Goal: Task Accomplishment & Management: Complete application form

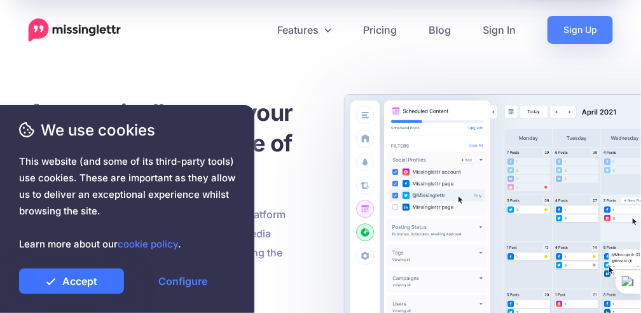
click at [117, 275] on link "Accept" at bounding box center [71, 280] width 105 height 25
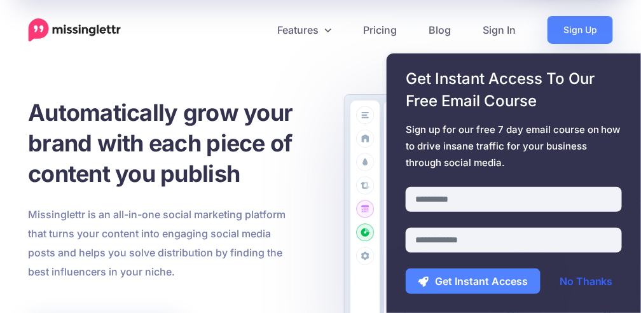
click at [594, 280] on link "No Thanks" at bounding box center [586, 280] width 79 height 25
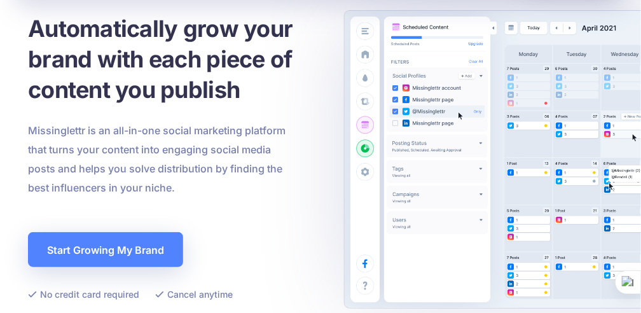
scroll to position [85, 0]
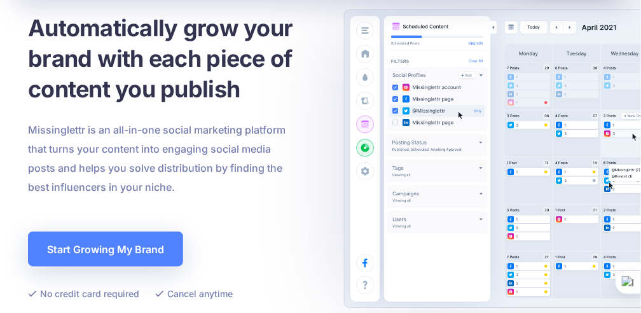
click at [143, 250] on span "This website (and some of its third-party tools) use cookies. These are importa…" at bounding box center [127, 202] width 216 height 99
click at [172, 247] on link "cookie policy" at bounding box center [148, 244] width 60 height 12
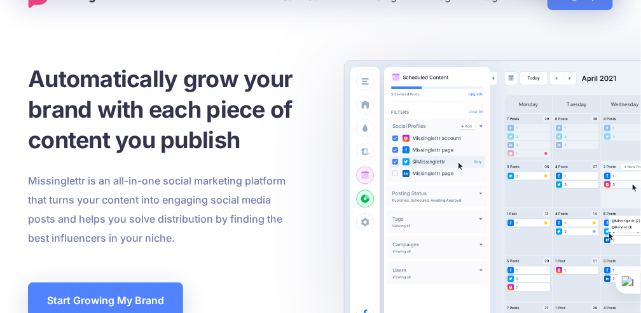
scroll to position [0, 0]
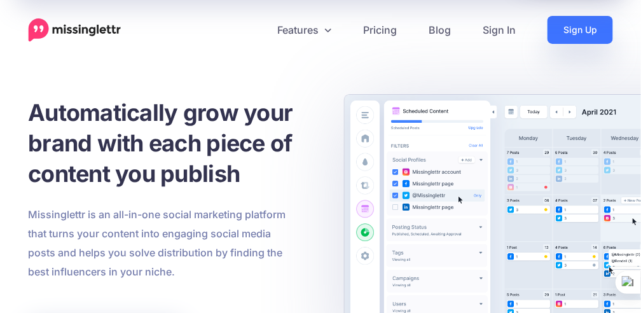
click at [575, 32] on link "Sign Up" at bounding box center [579, 30] width 65 height 28
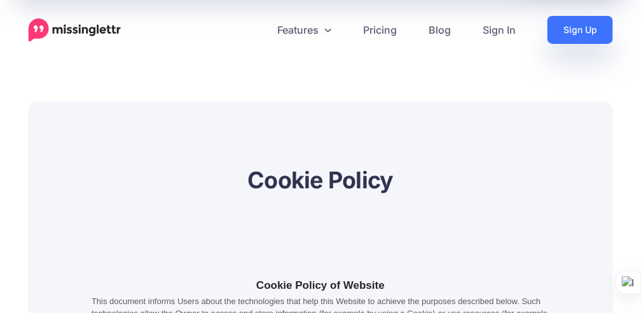
click at [592, 37] on link "Sign Up" at bounding box center [579, 30] width 65 height 28
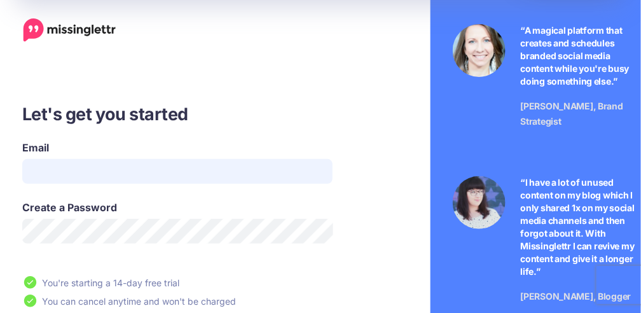
click at [139, 161] on input "Email" at bounding box center [177, 171] width 310 height 25
type input "**********"
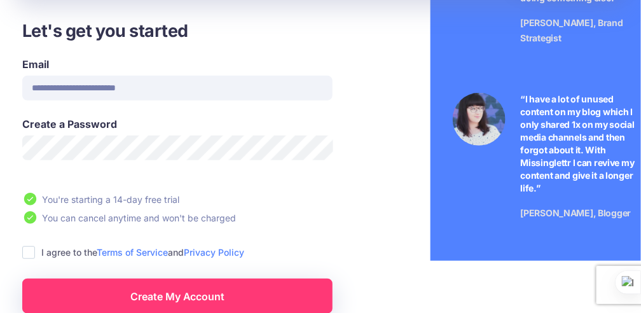
scroll to position [85, 0]
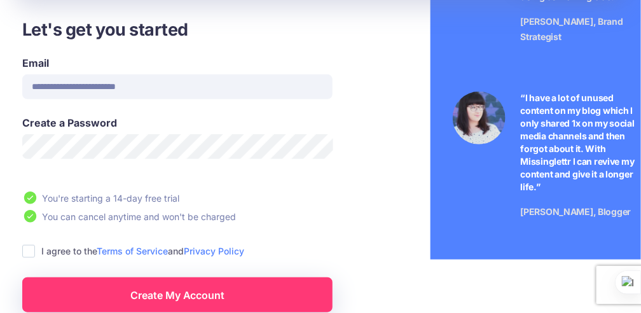
click at [31, 256] on ins at bounding box center [28, 251] width 13 height 13
click at [124, 289] on link "Create My Account" at bounding box center [177, 294] width 310 height 35
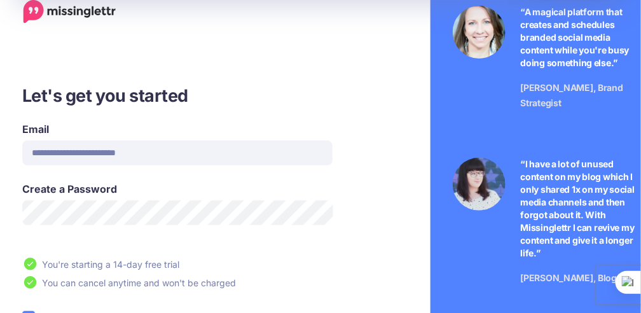
scroll to position [0, 0]
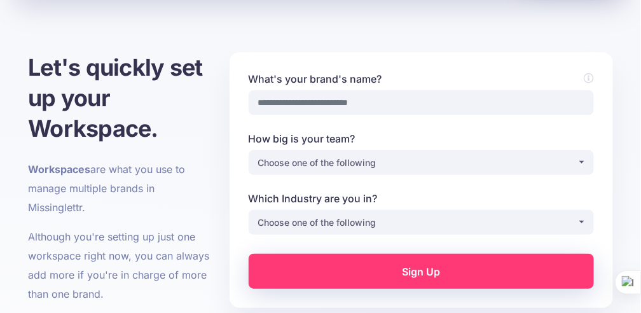
scroll to position [85, 0]
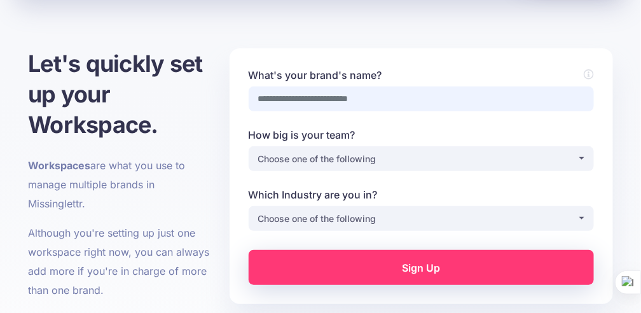
click at [394, 102] on input "What's your brand's name?" at bounding box center [421, 98] width 345 height 25
type input "**********"
click at [357, 161] on div "Choose one of the following" at bounding box center [417, 158] width 319 height 15
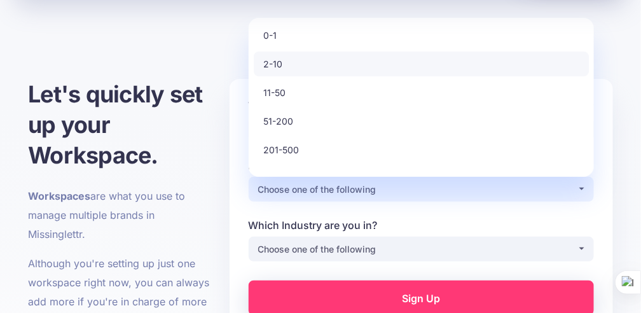
scroll to position [42, 0]
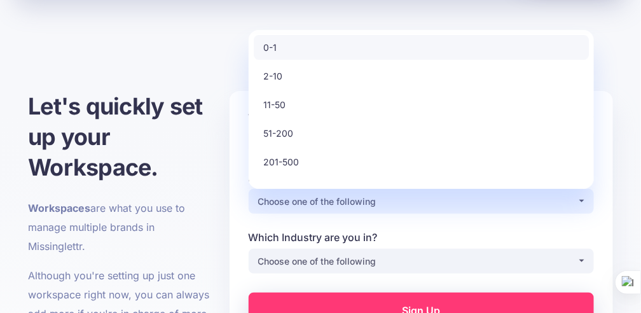
click at [294, 46] on link "0-1" at bounding box center [421, 47] width 335 height 25
select select "*"
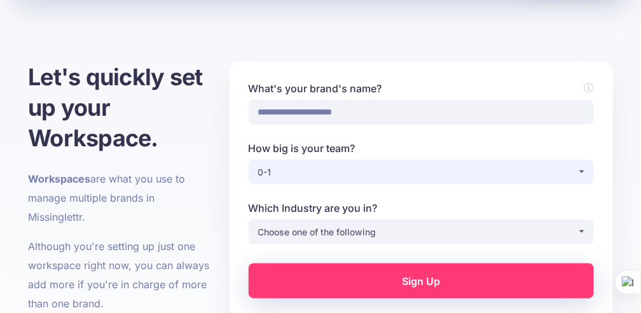
scroll to position [85, 0]
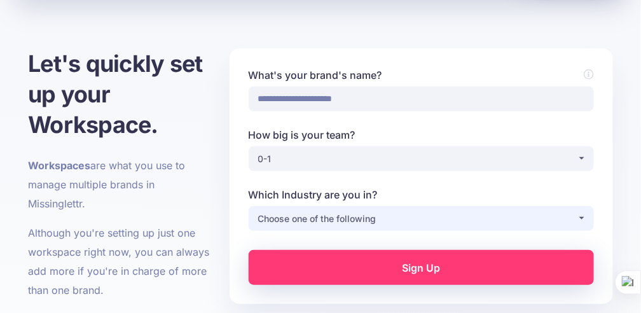
click at [352, 218] on div "Choose one of the following" at bounding box center [417, 218] width 319 height 15
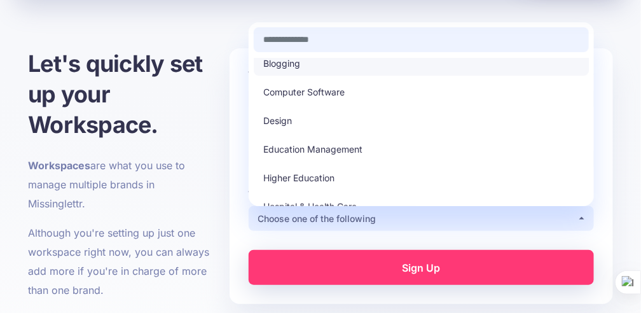
scroll to position [0, 0]
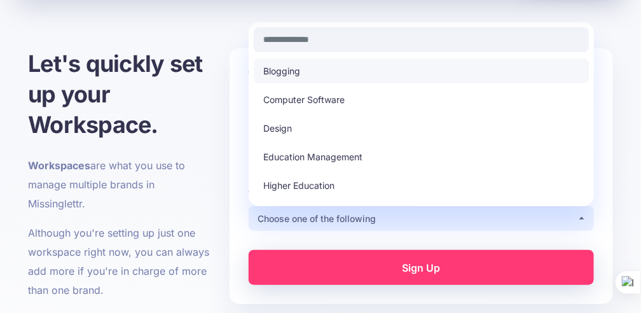
click at [324, 72] on link "Blogging" at bounding box center [421, 70] width 335 height 25
select select "********"
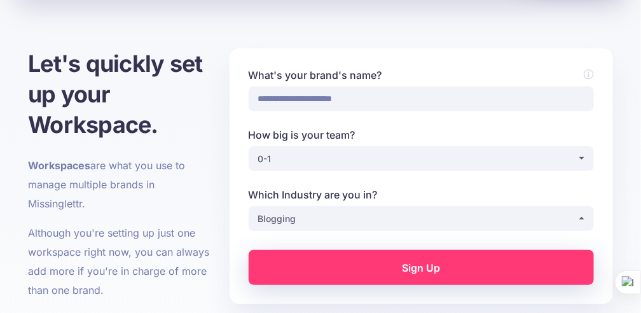
click at [385, 280] on link "Sign Up" at bounding box center [421, 267] width 345 height 35
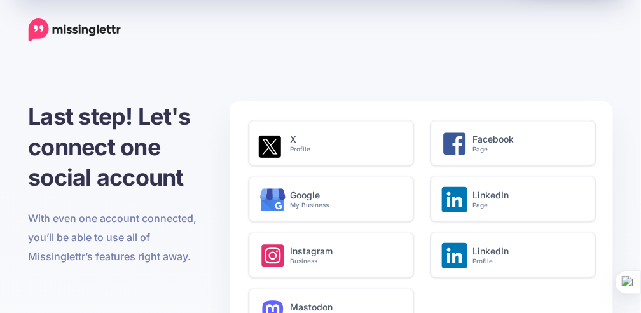
scroll to position [42, 0]
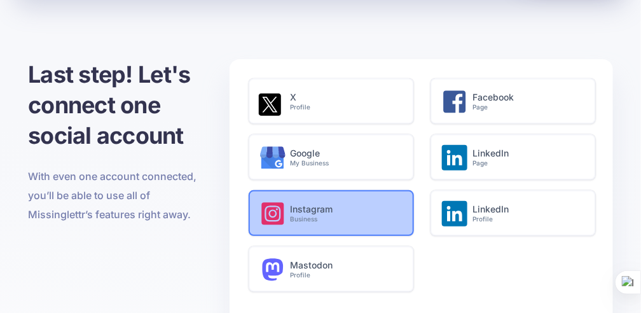
click at [292, 219] on small "Business" at bounding box center [345, 219] width 109 height 8
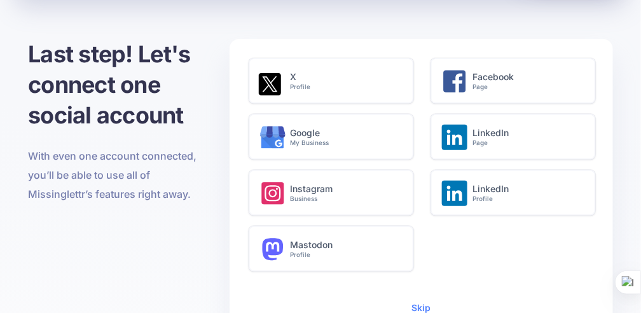
scroll to position [42, 0]
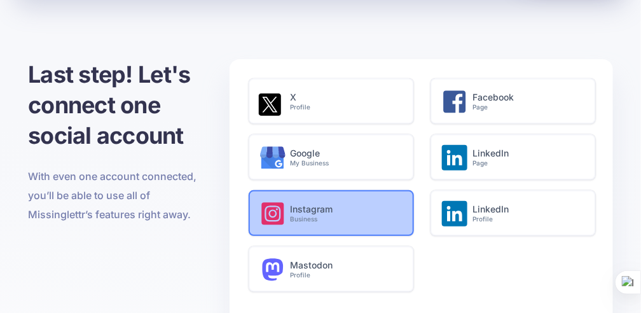
click at [276, 206] on icon at bounding box center [272, 213] width 25 height 25
click at [294, 223] on div "Instagram Business" at bounding box center [352, 216] width 122 height 50
click at [327, 215] on small "Business" at bounding box center [345, 219] width 109 height 8
